Goal: Find specific page/section: Find specific page/section

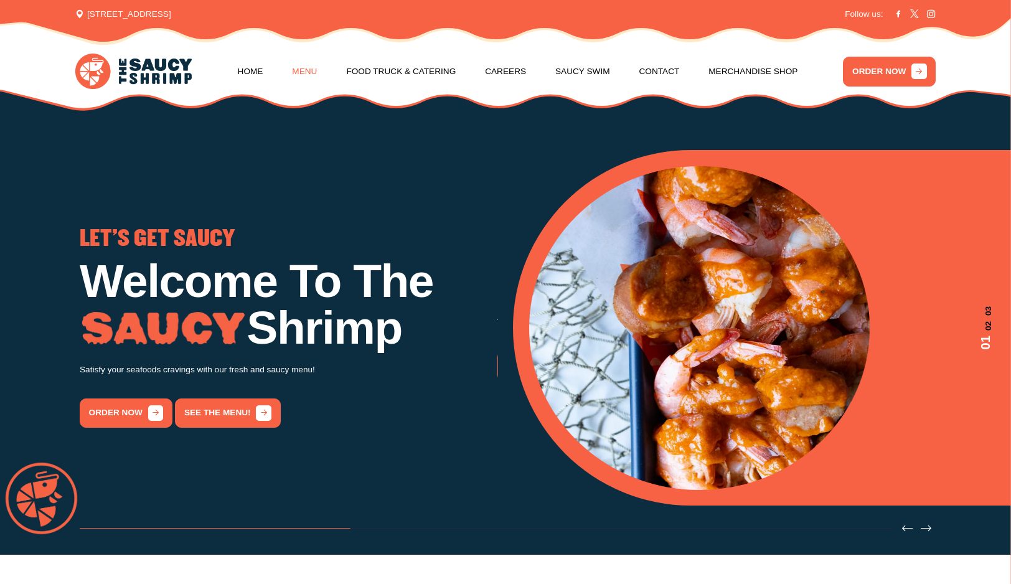
click at [317, 68] on link "Menu" at bounding box center [304, 71] width 25 height 47
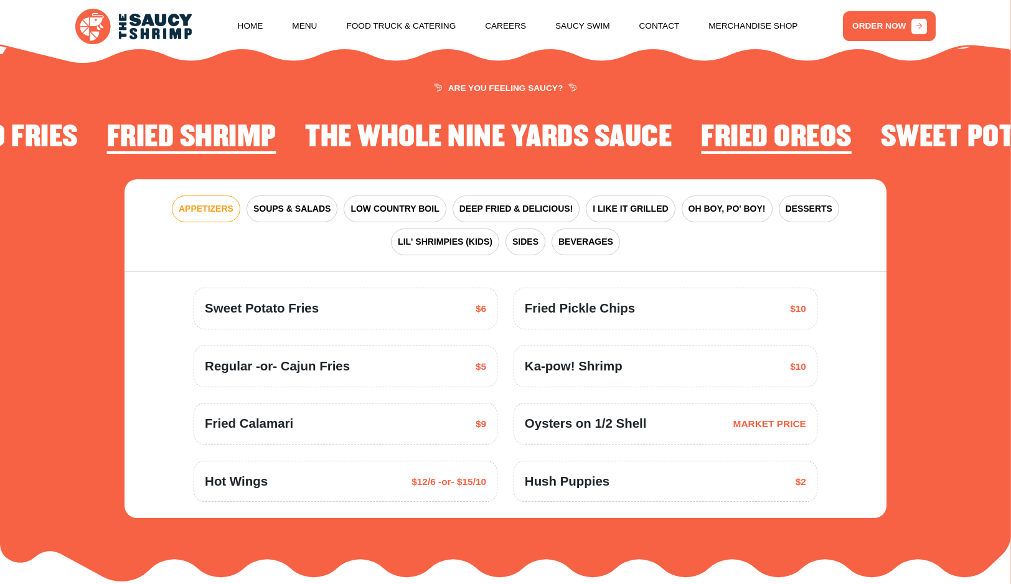
scroll to position [1585, 0]
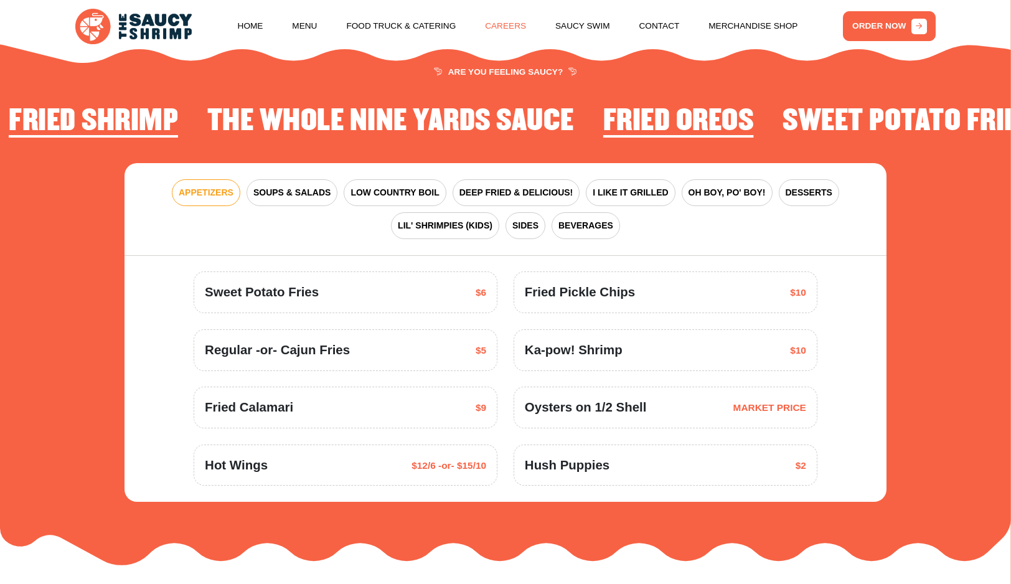
click at [515, 26] on link "Careers" at bounding box center [505, 25] width 41 height 47
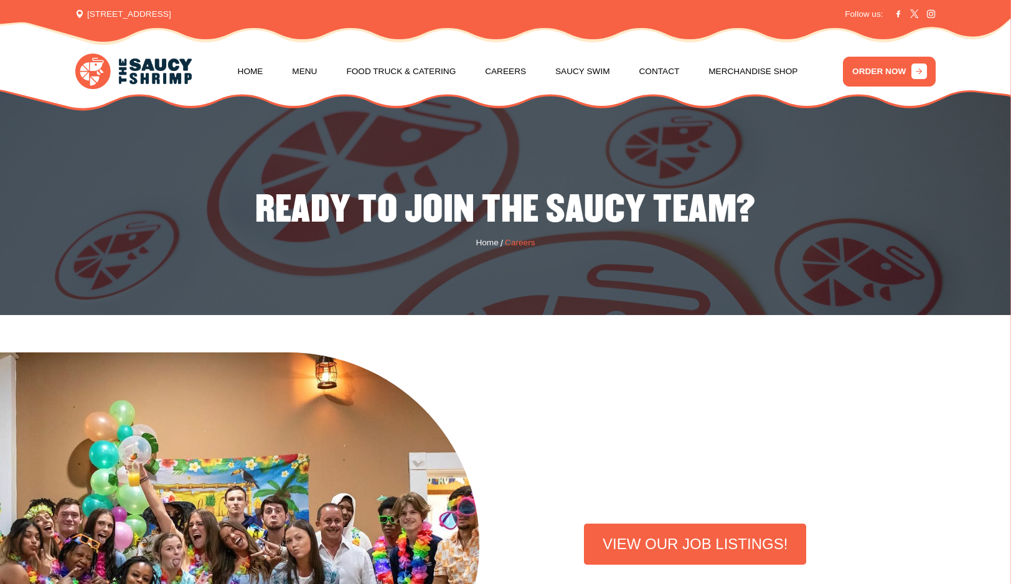
click at [635, 69] on nav "Home Menu Food Truck & Catering Careers Saucy Swim Contact Merchandise Shop" at bounding box center [518, 71] width 560 height 47
click at [639, 70] on link "Contact" at bounding box center [659, 71] width 40 height 47
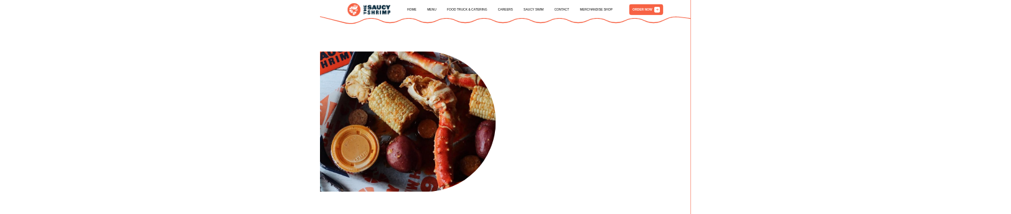
scroll to position [476, 0]
